Goal: Browse casually

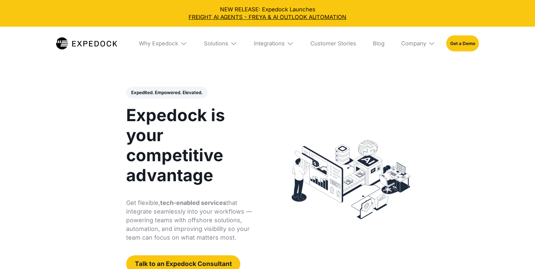
select select
click at [184, 135] on h1 "Expedock is your competitive advantage" at bounding box center [193, 145] width 135 height 80
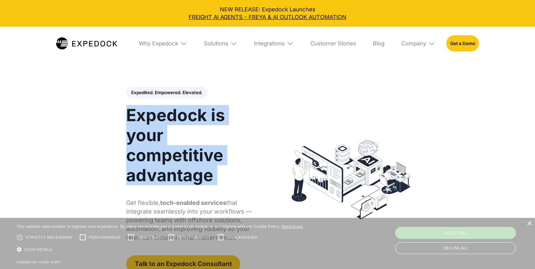
click at [184, 135] on h1 "Expedock is your competitive advantage" at bounding box center [193, 145] width 135 height 80
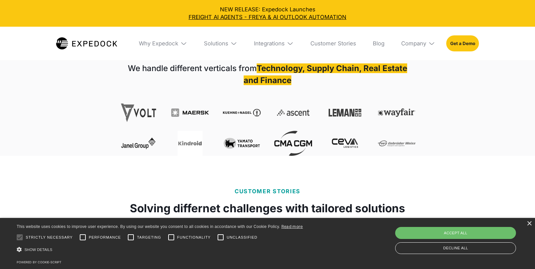
scroll to position [251, 0]
